Goal: Task Accomplishment & Management: Use online tool/utility

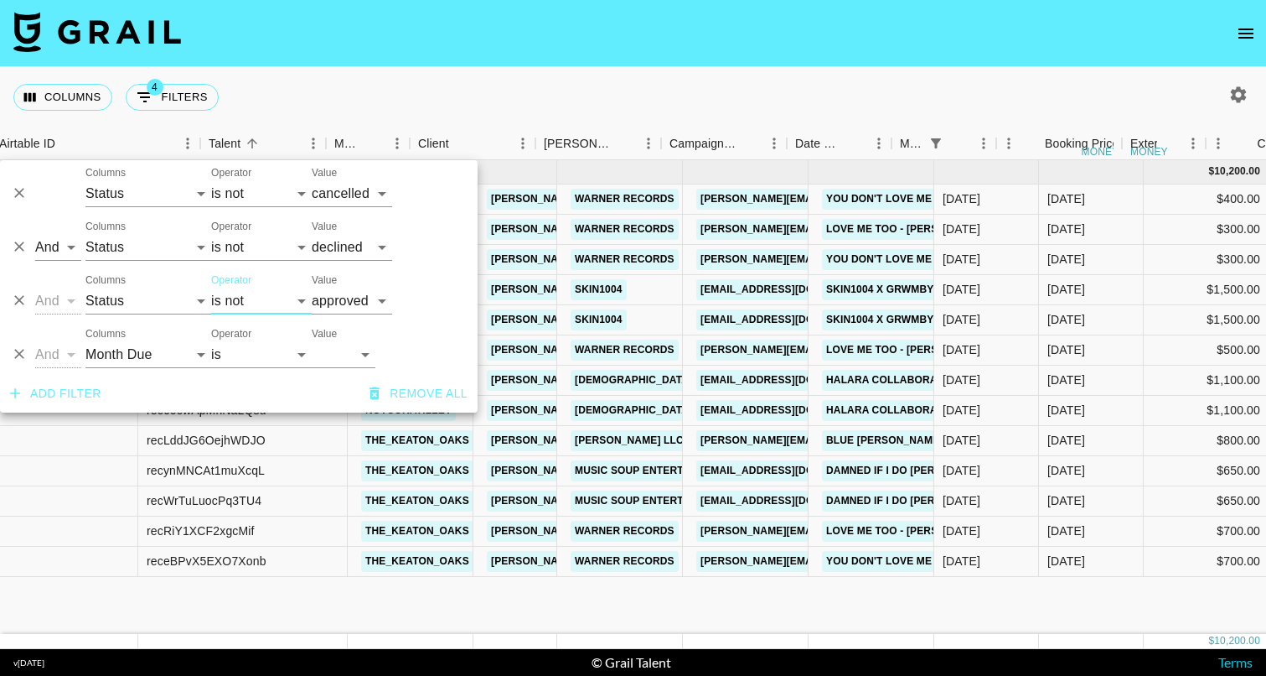
select select "status"
select select "not"
select select "cancelled"
select select "status"
select select "not"
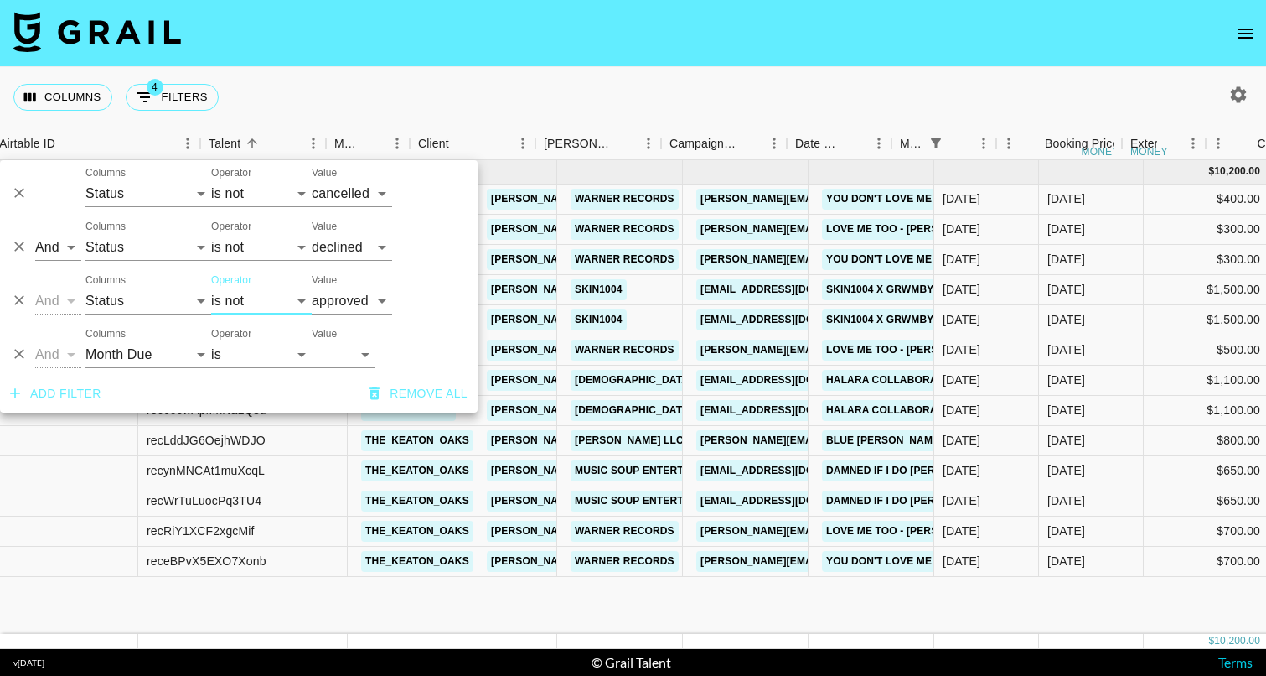
select select "declined"
select select "status"
select select "not"
select select "approved"
select select "monthDue2"
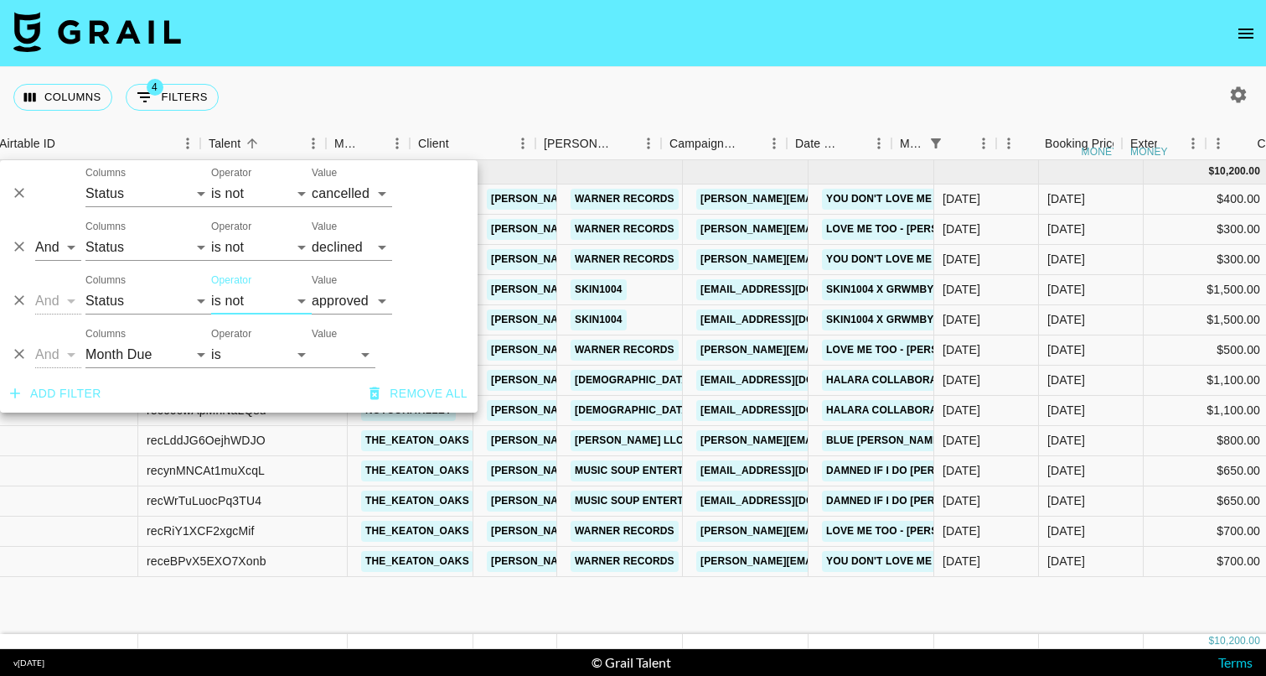
select select "[DATE]"
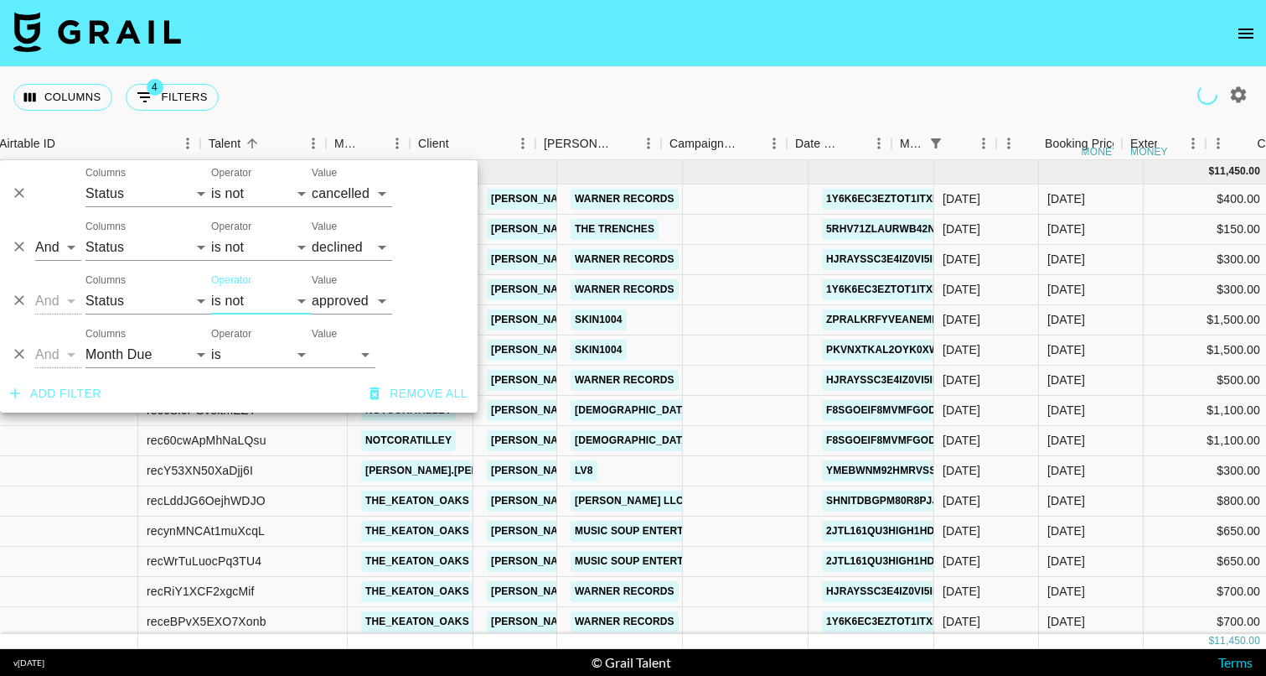
scroll to position [0, 148]
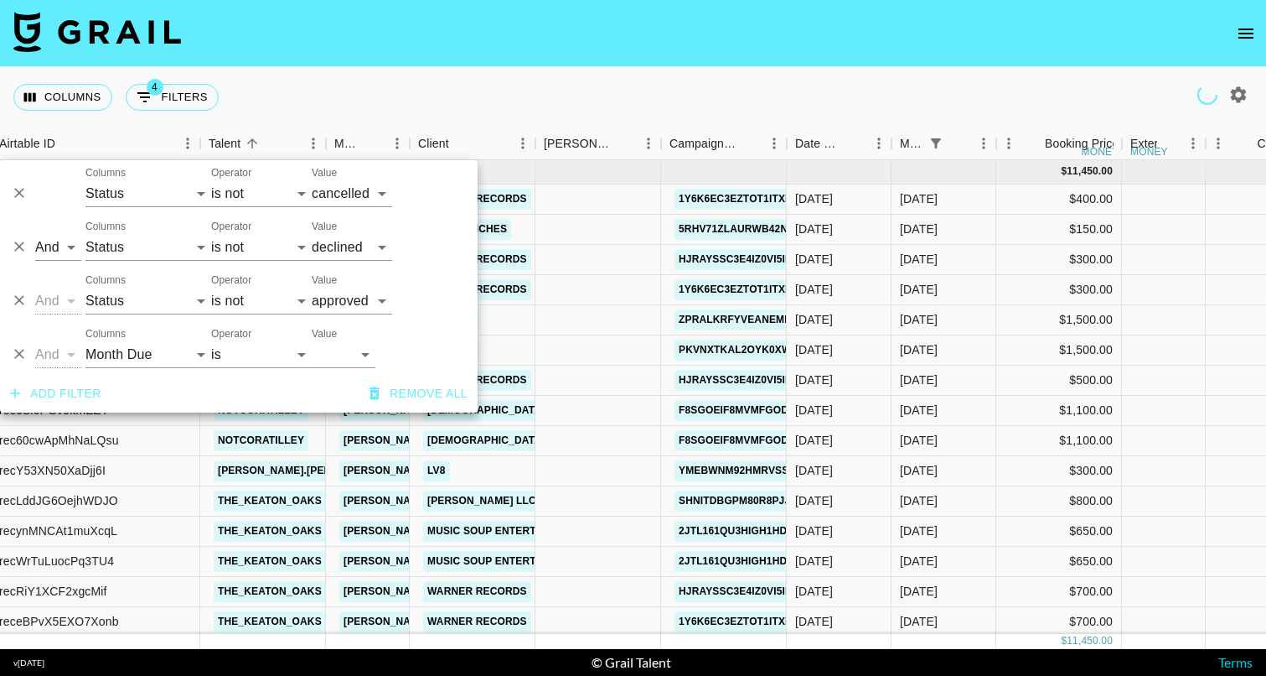
click at [437, 53] on nav at bounding box center [633, 33] width 1266 height 67
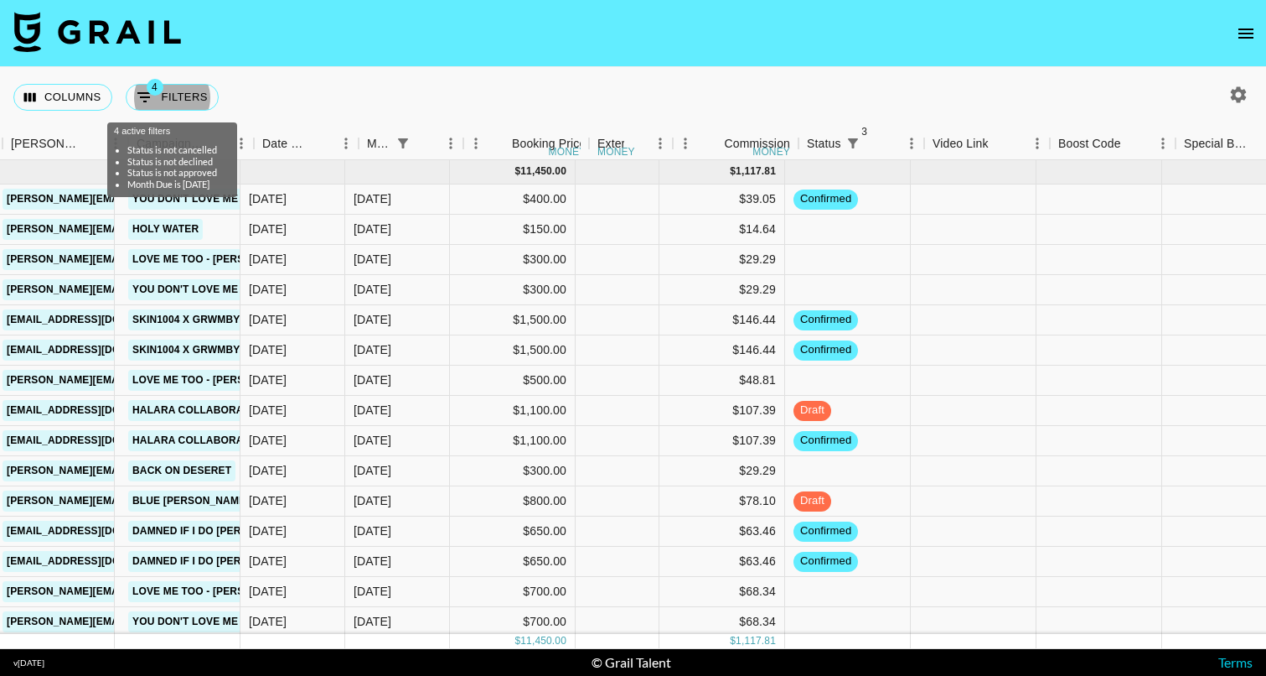
scroll to position [0, 712]
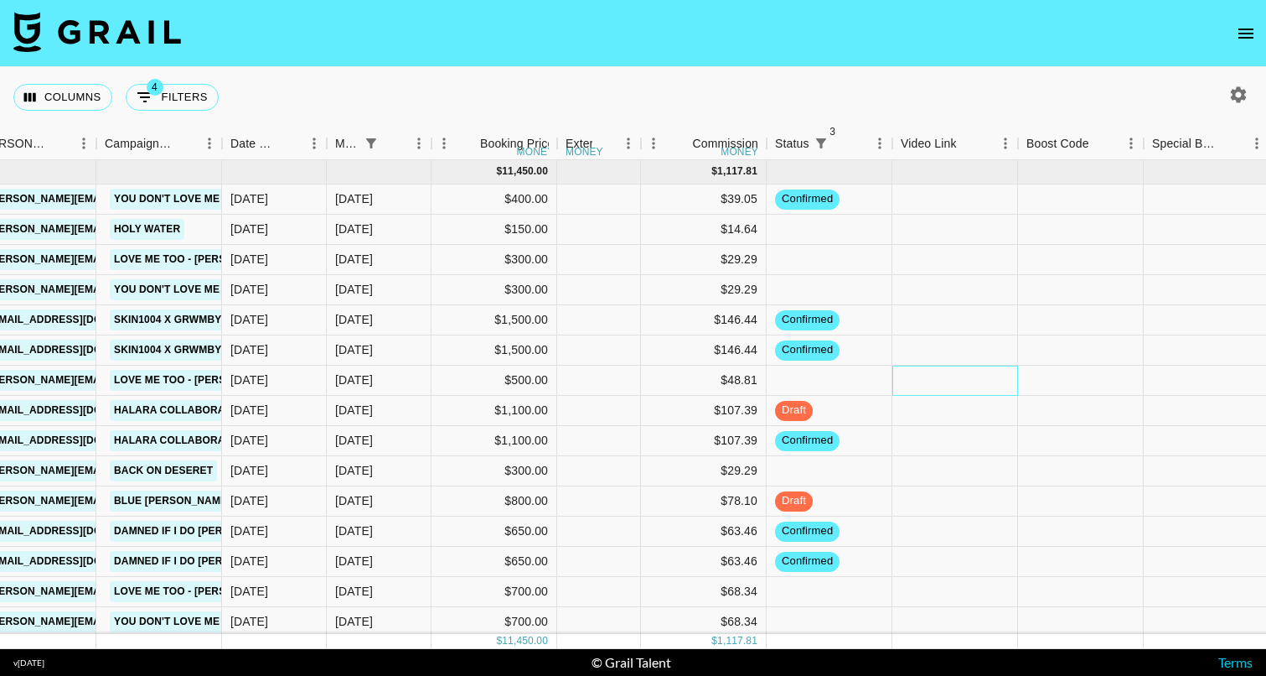
click at [918, 379] on div at bounding box center [956, 380] width 126 height 30
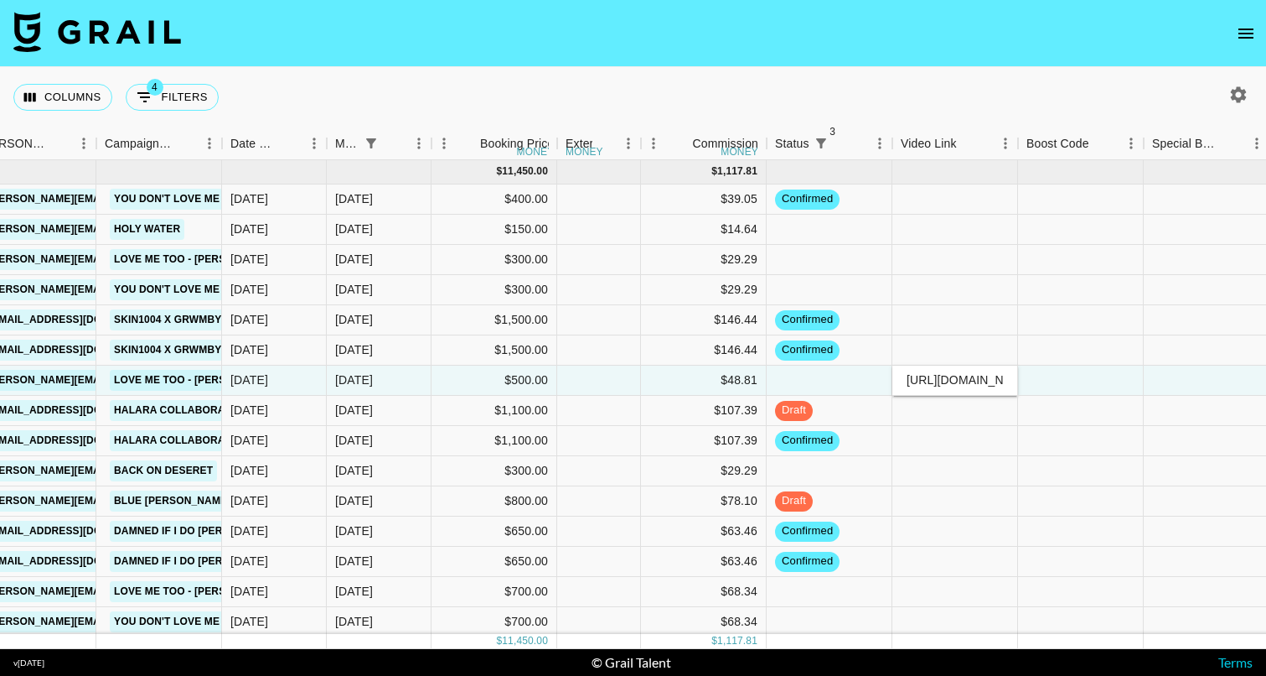
type input "[URL][DOMAIN_NAME]"
click at [1028, 382] on div at bounding box center [1081, 380] width 126 height 30
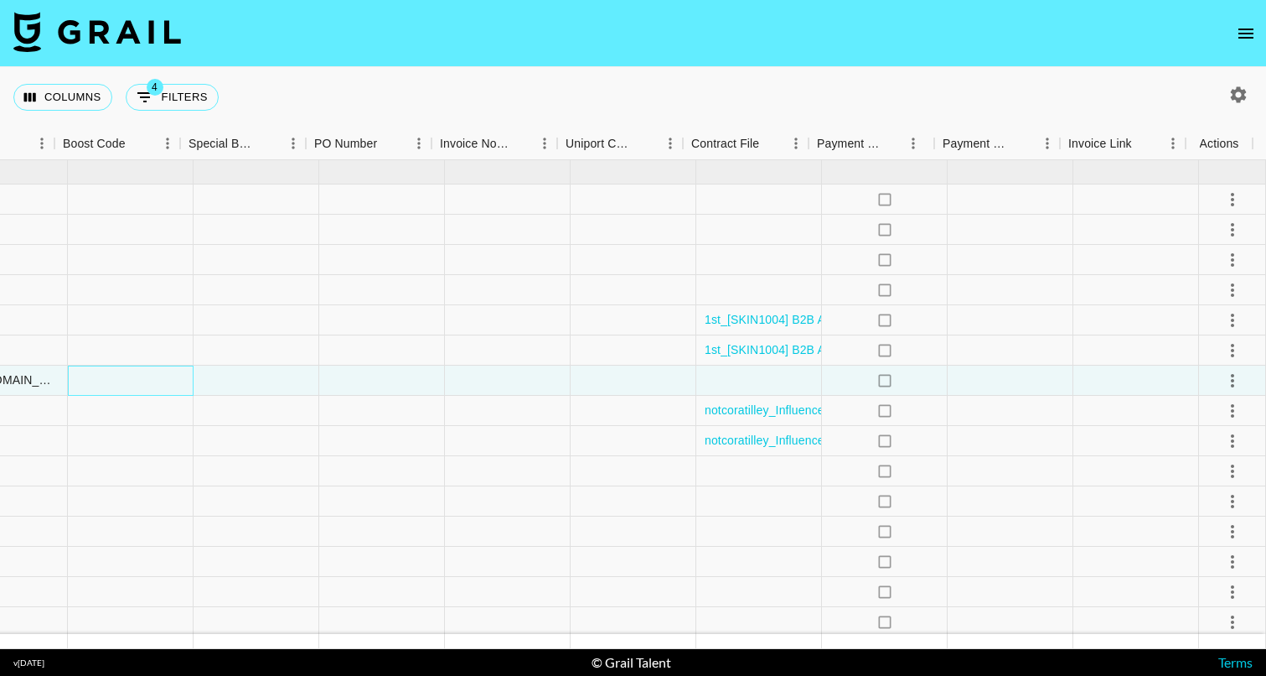
scroll to position [0, 1675]
click at [1229, 386] on icon "select merge strategy" at bounding box center [1233, 380] width 20 height 20
click at [1220, 525] on li "Approve" at bounding box center [1211, 537] width 109 height 30
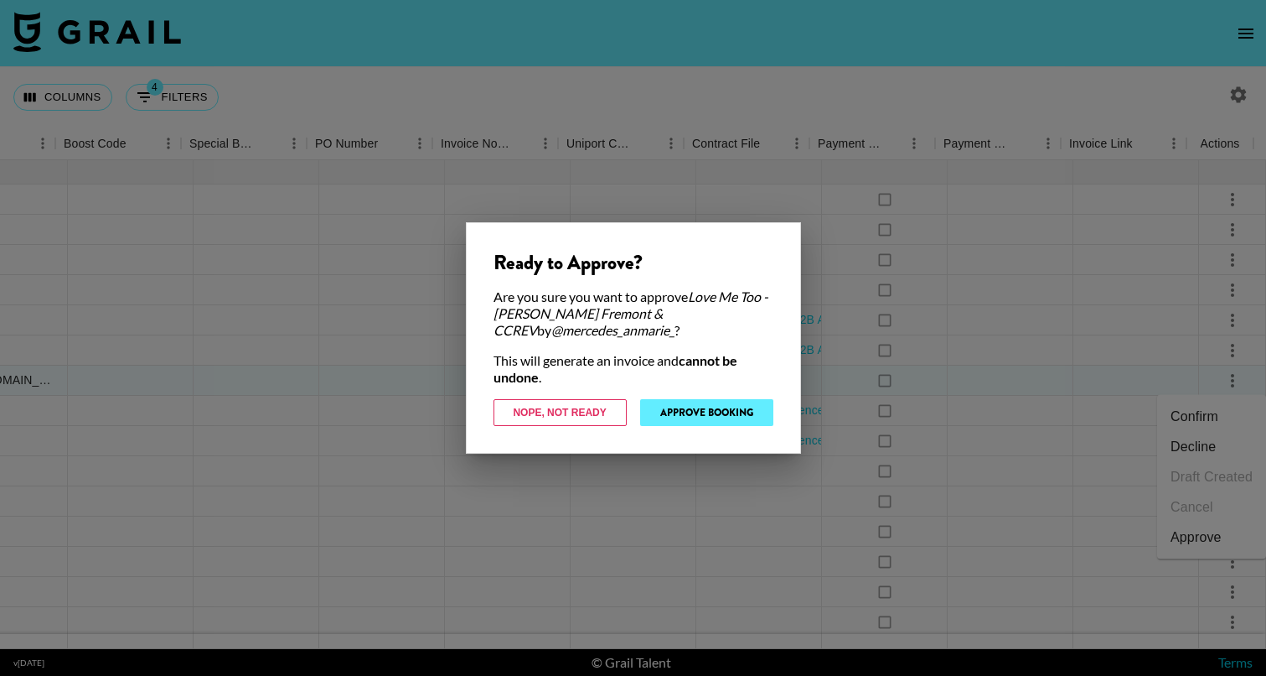
click at [753, 423] on button "Approve Booking" at bounding box center [706, 412] width 133 height 27
